Goal: Navigation & Orientation: Find specific page/section

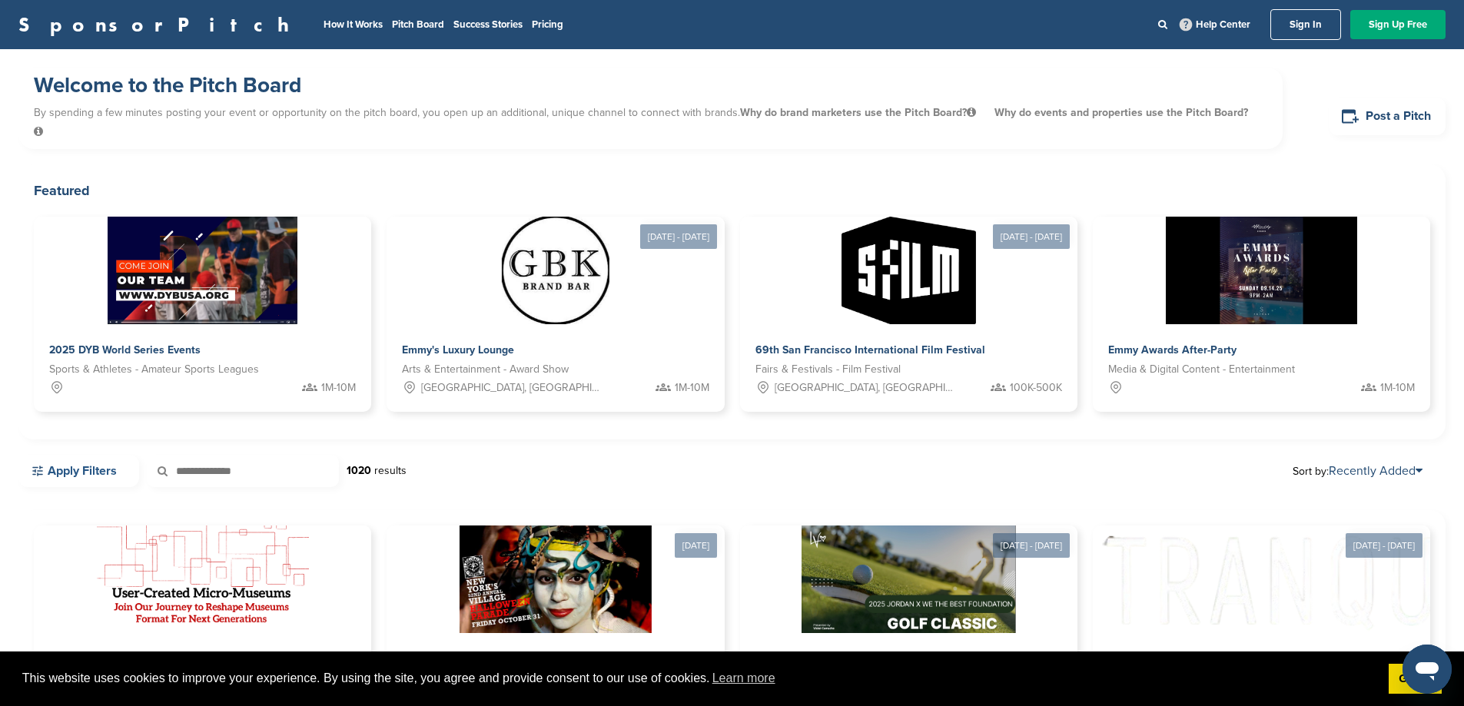
click at [115, 456] on link "Apply Filters" at bounding box center [78, 471] width 121 height 32
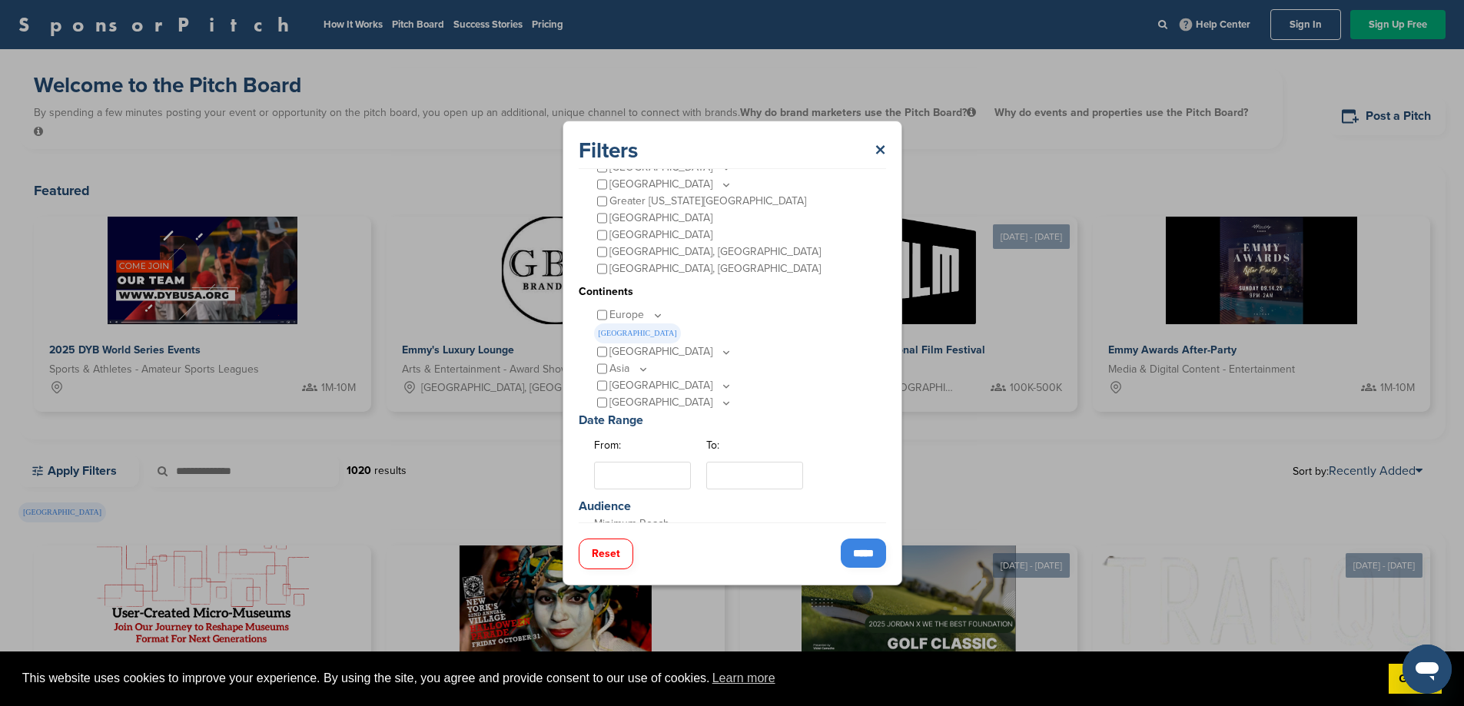
scroll to position [77, 0]
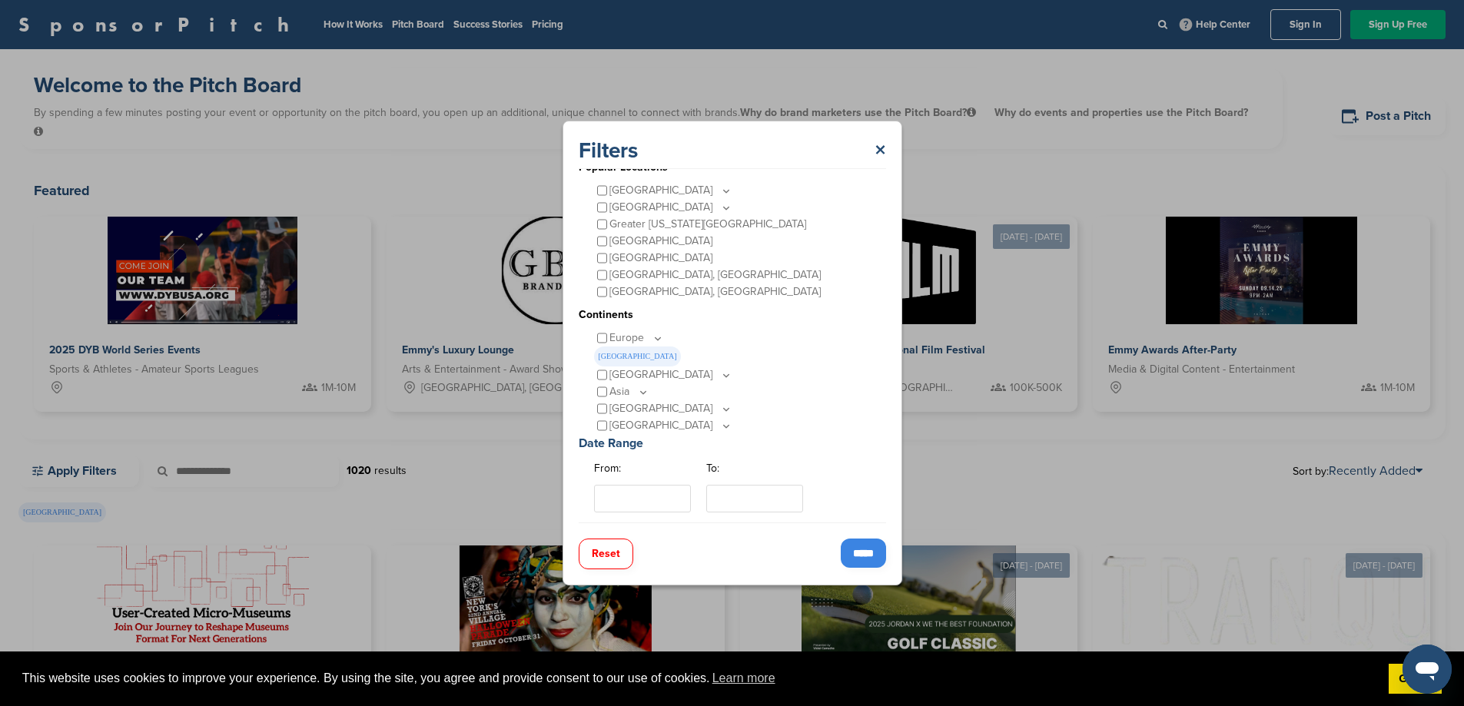
click at [870, 554] on input "*****" at bounding box center [863, 553] width 45 height 29
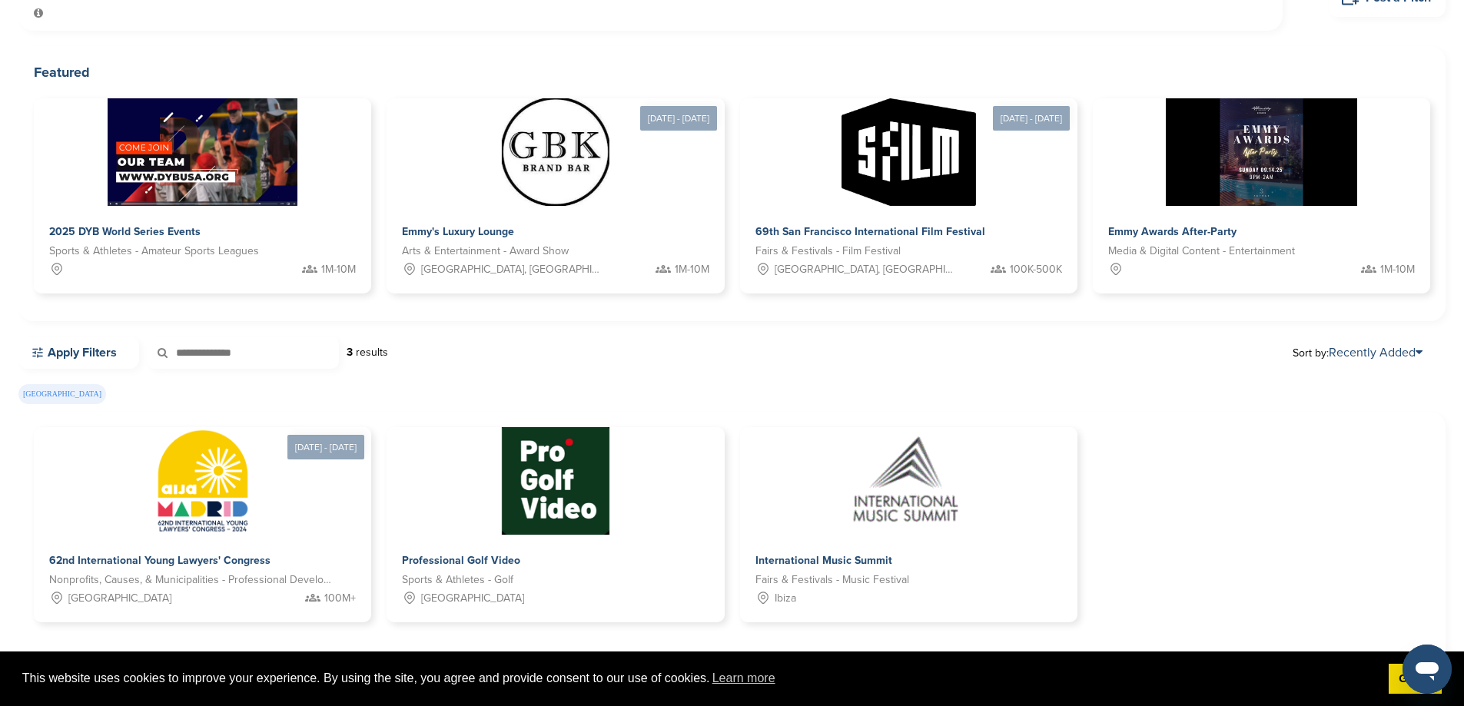
scroll to position [0, 0]
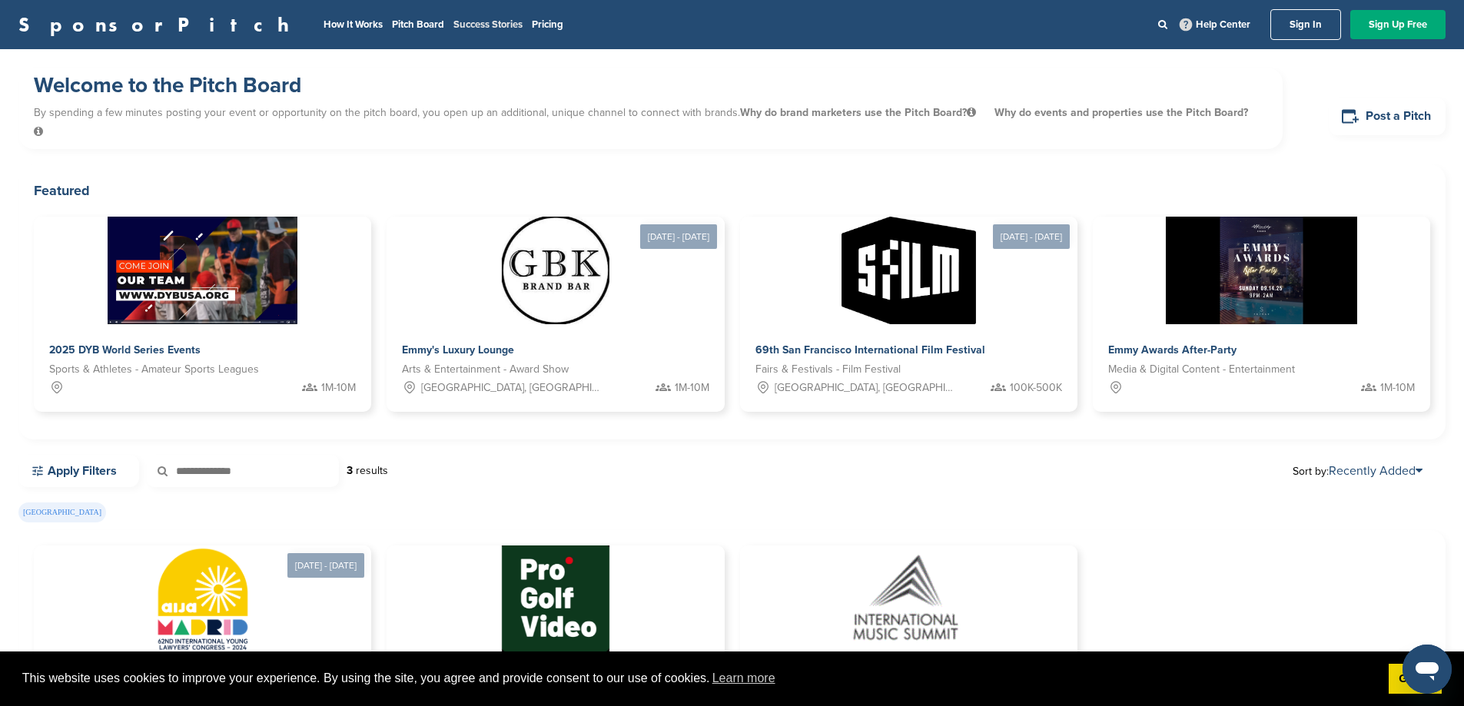
click at [454, 22] on link "Success Stories" at bounding box center [488, 24] width 69 height 12
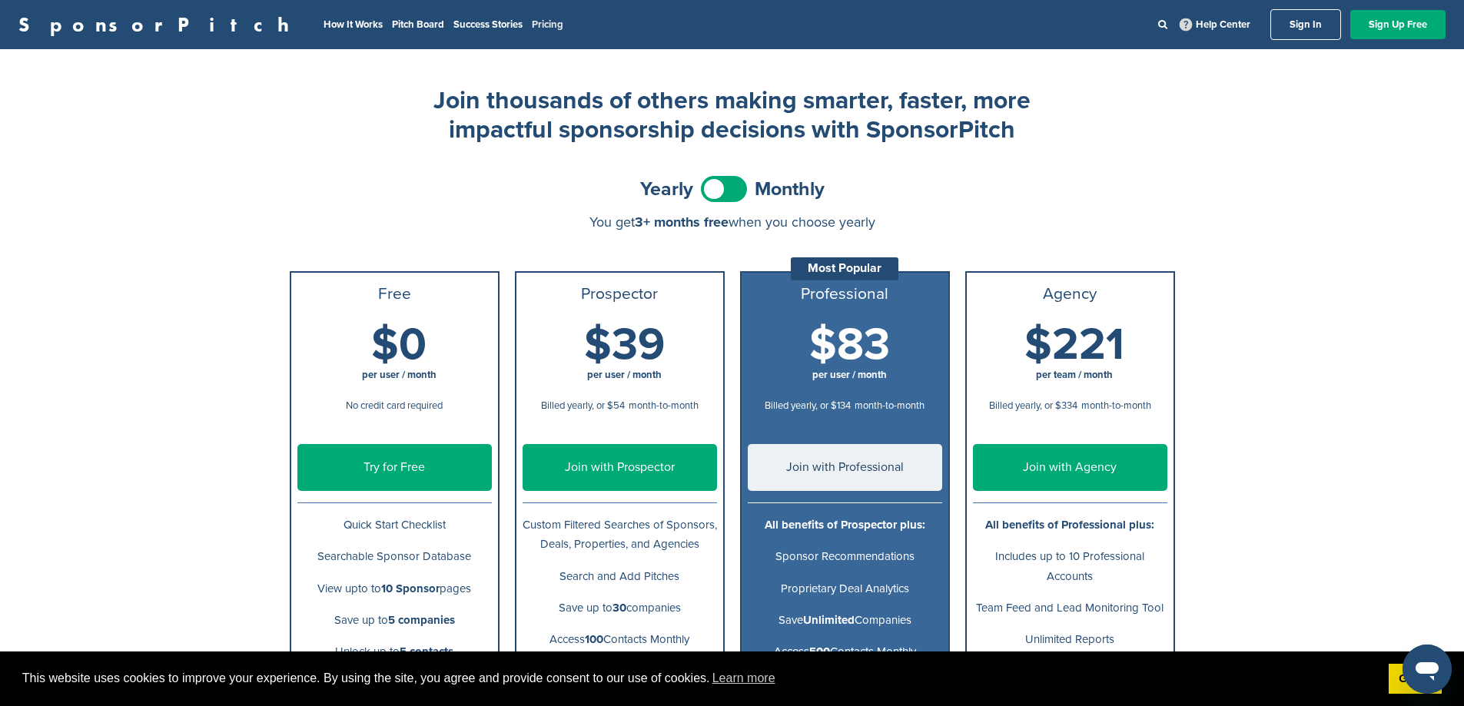
click at [532, 30] on link "Pricing" at bounding box center [548, 24] width 32 height 12
click at [454, 25] on link "Success Stories" at bounding box center [488, 24] width 69 height 12
